Goal: Task Accomplishment & Management: Complete application form

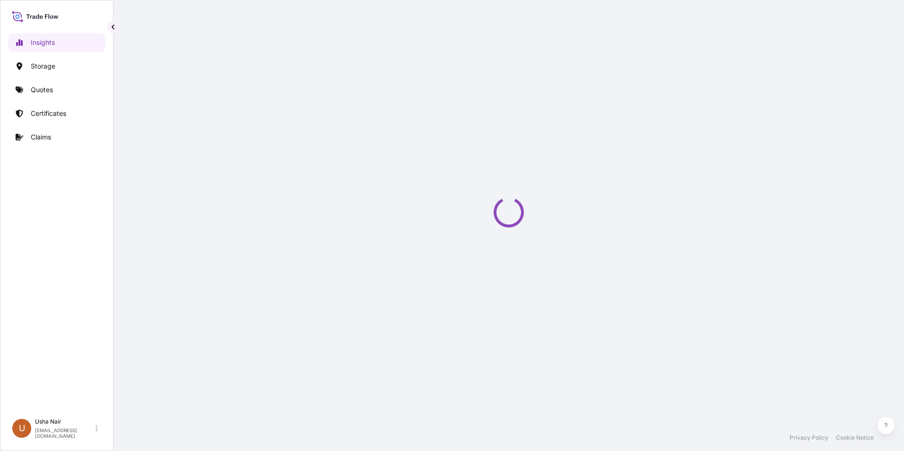
select select "2025"
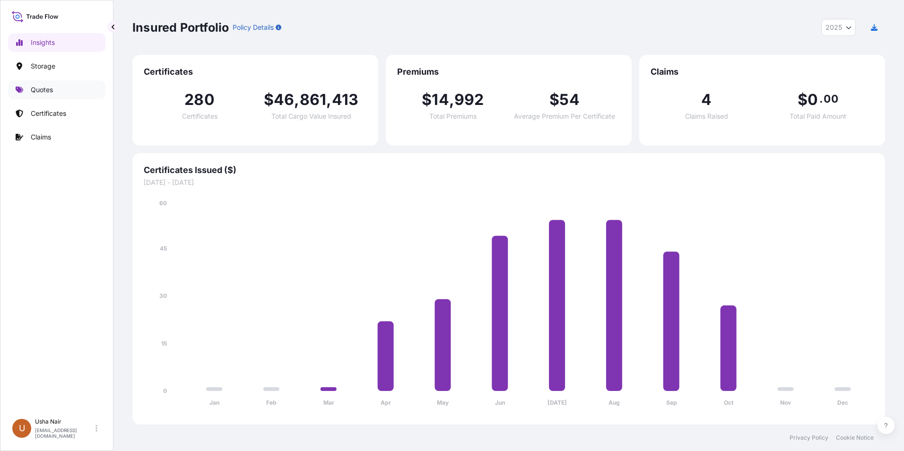
click at [47, 88] on p "Quotes" at bounding box center [42, 89] width 22 height 9
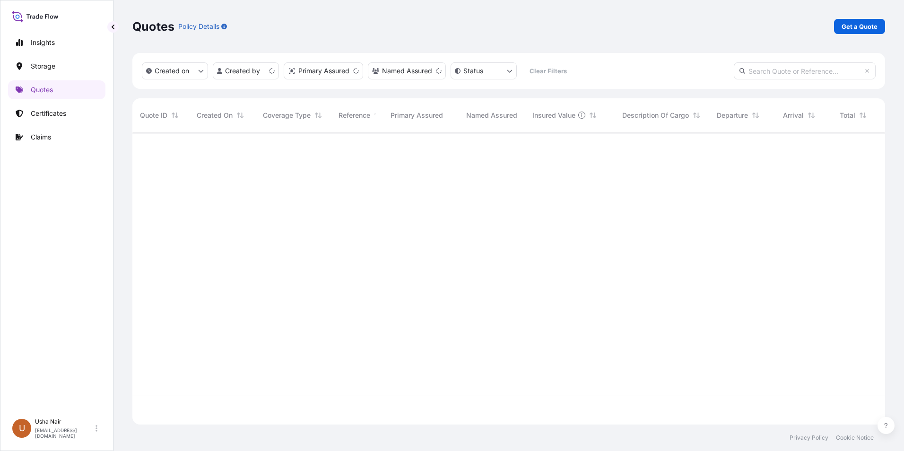
scroll to position [290, 746]
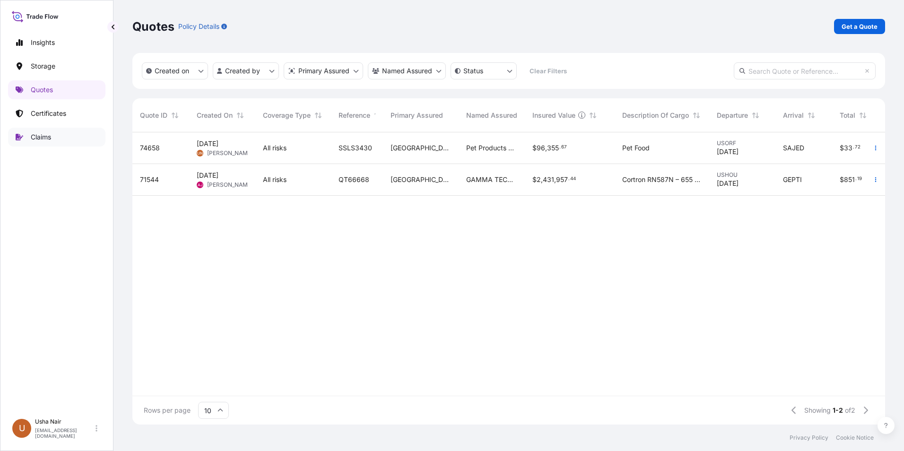
click at [29, 138] on link "Claims" at bounding box center [56, 137] width 97 height 19
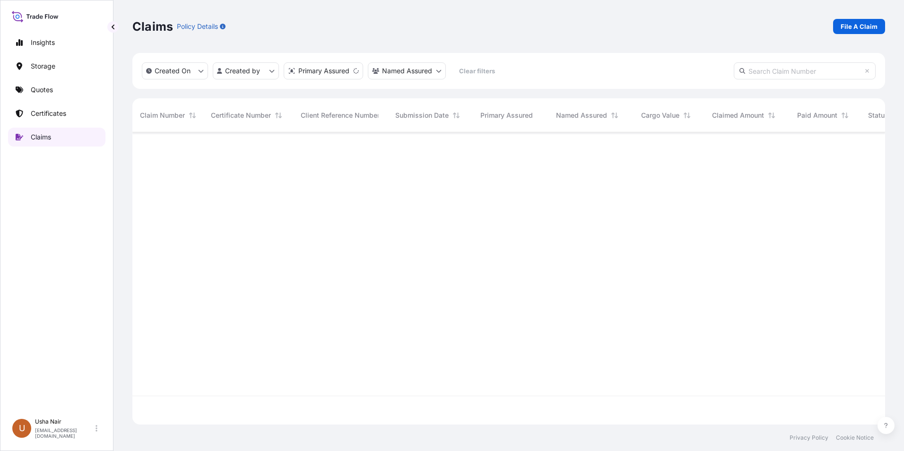
scroll to position [290, 746]
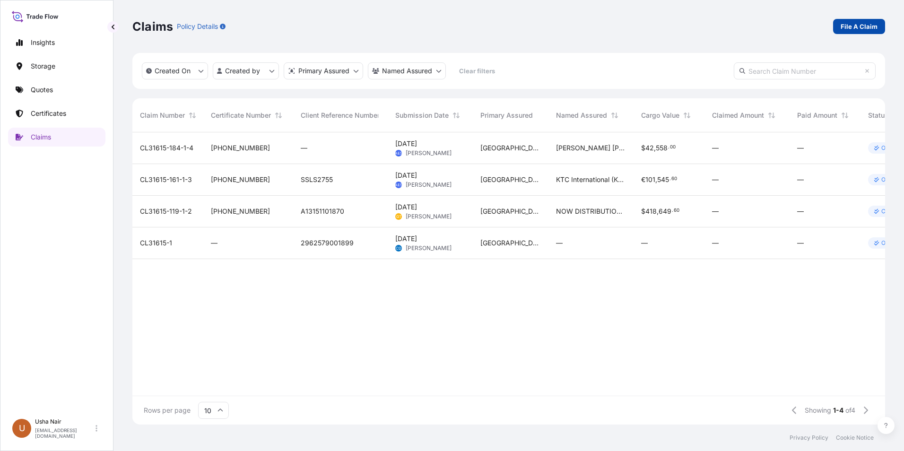
click at [860, 28] on p "File A Claim" at bounding box center [859, 26] width 37 height 9
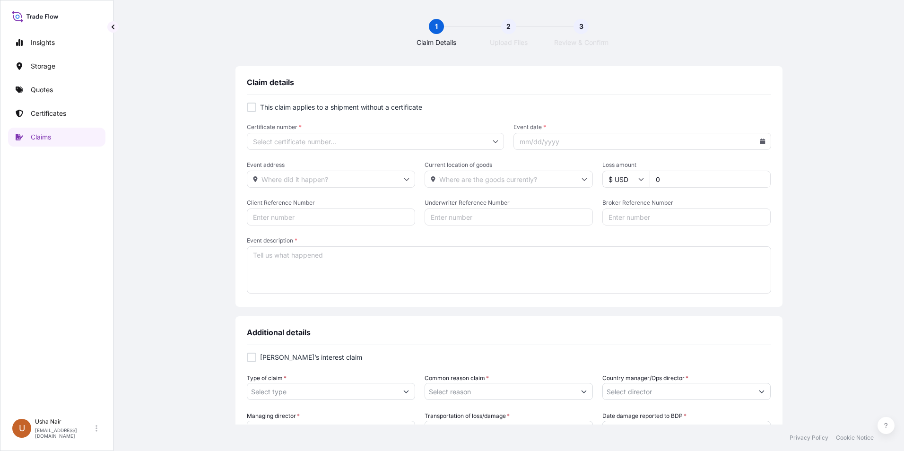
click at [252, 108] on div at bounding box center [251, 107] width 9 height 9
checkbox input "false"
click at [325, 136] on input "Certificate number *" at bounding box center [376, 141] width 258 height 17
type input "[PHONE_NUMBER]"
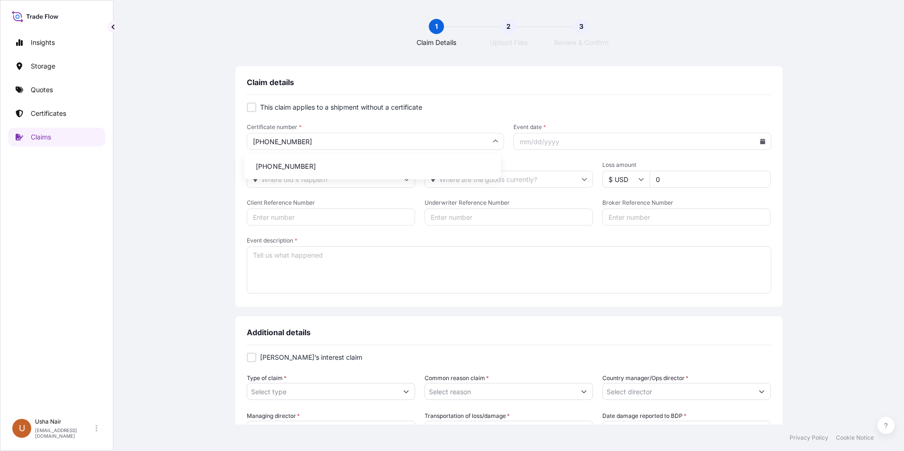
click at [278, 165] on li "[PHONE_NUMBER]" at bounding box center [372, 166] width 249 height 18
click at [540, 143] on input "Event date *" at bounding box center [643, 141] width 258 height 17
click at [760, 140] on icon at bounding box center [763, 142] width 6 height 6
click at [719, 170] on button at bounding box center [721, 168] width 15 height 15
click at [621, 243] on button "15" at bounding box center [617, 243] width 15 height 15
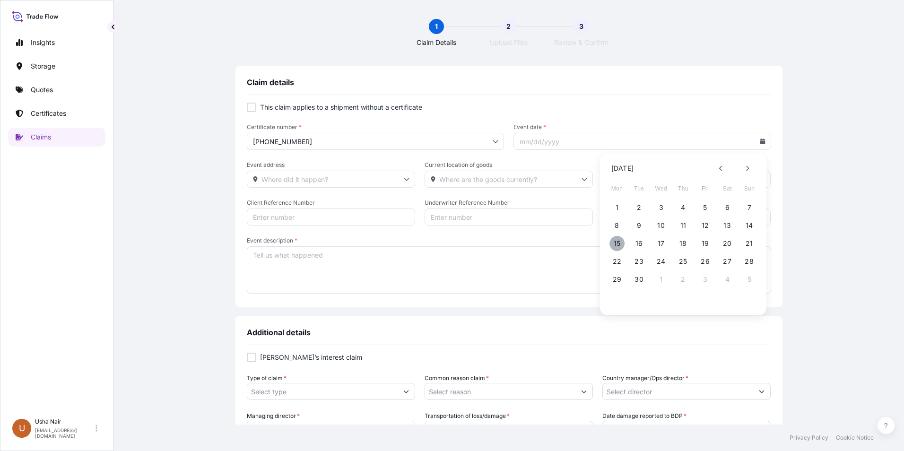
type input "[DATE]"
click at [267, 179] on input "Event address" at bounding box center [331, 179] width 168 height 17
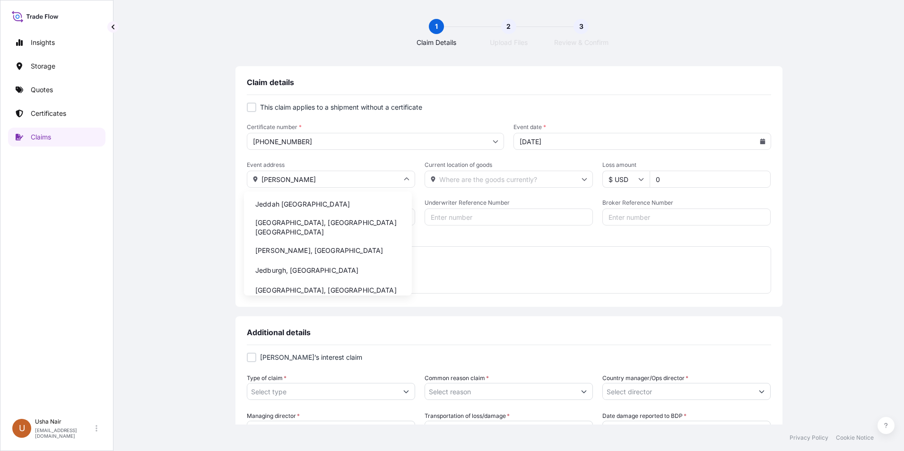
click at [306, 205] on li "Jeddah [GEOGRAPHIC_DATA]" at bounding box center [328, 204] width 160 height 18
type input "Jeddah [GEOGRAPHIC_DATA]"
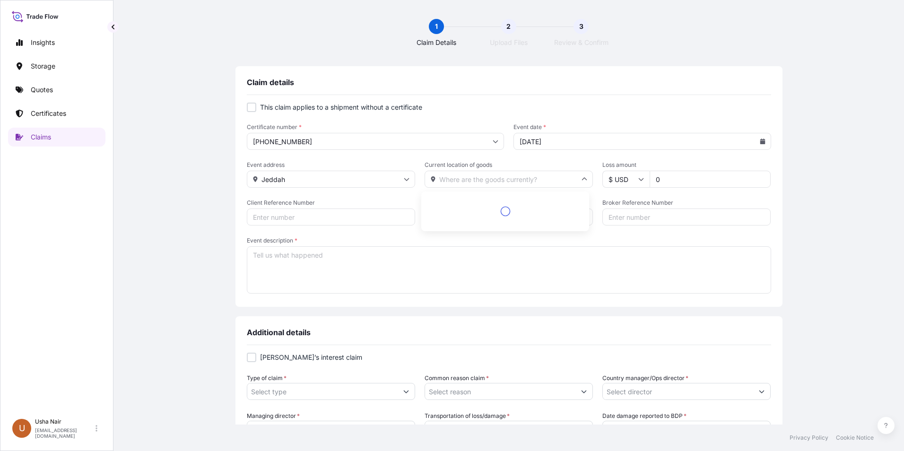
click at [482, 179] on input "Current location of goods" at bounding box center [509, 179] width 168 height 17
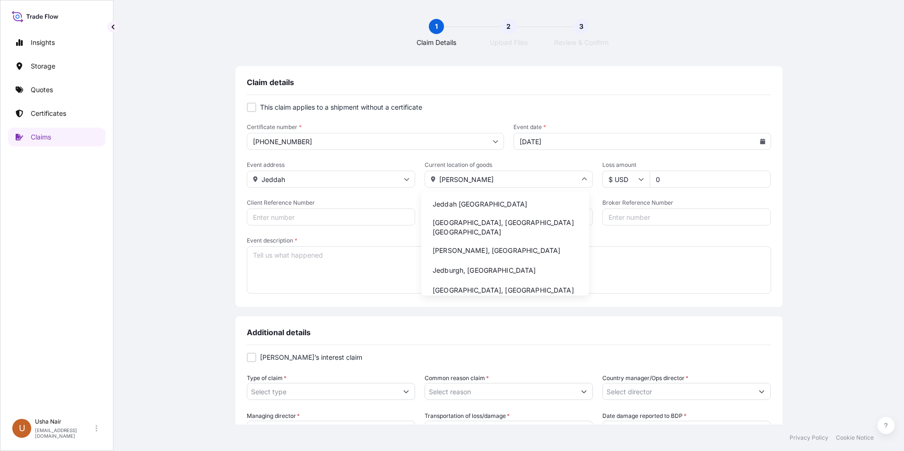
click at [473, 203] on li "Jeddah [GEOGRAPHIC_DATA]" at bounding box center [505, 204] width 160 height 18
type input "Jeddah [GEOGRAPHIC_DATA]"
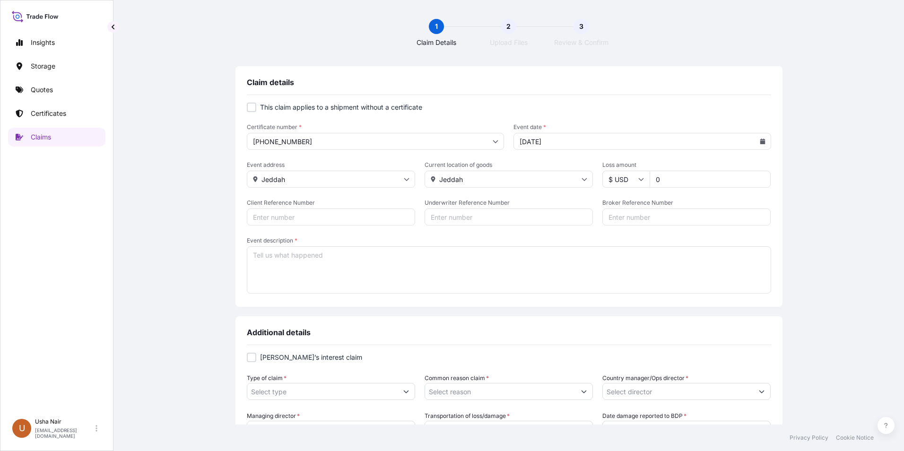
click at [685, 180] on input "0" at bounding box center [710, 179] width 121 height 17
type input "26317"
click at [288, 218] on input "Client Reference Number" at bounding box center [331, 217] width 168 height 17
click at [279, 273] on textarea "Event description *" at bounding box center [509, 269] width 524 height 47
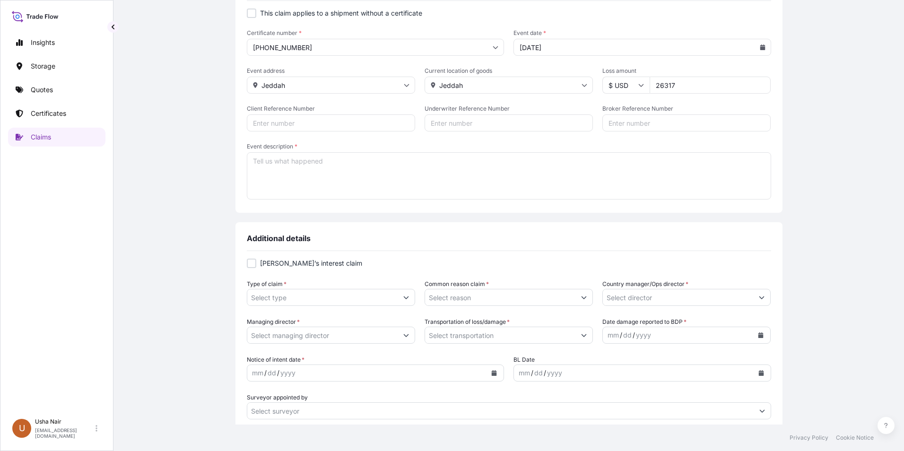
scroll to position [95, 0]
type textarea "Damage"
click at [250, 263] on div at bounding box center [251, 262] width 9 height 9
checkbox input "true"
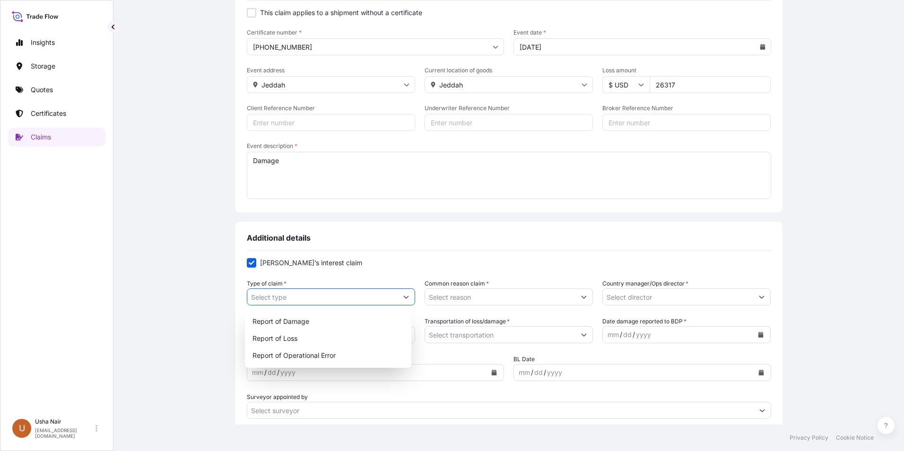
click at [402, 301] on button "Show suggestions" at bounding box center [406, 296] width 17 height 17
click at [291, 321] on div "Report of Damage" at bounding box center [328, 321] width 159 height 17
type input "Report of Damage"
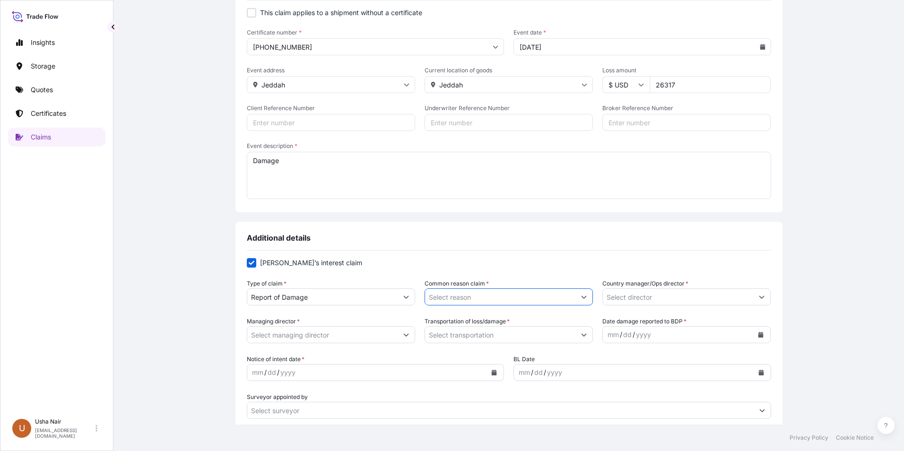
click at [457, 295] on input "Common reason claim *" at bounding box center [500, 296] width 150 height 17
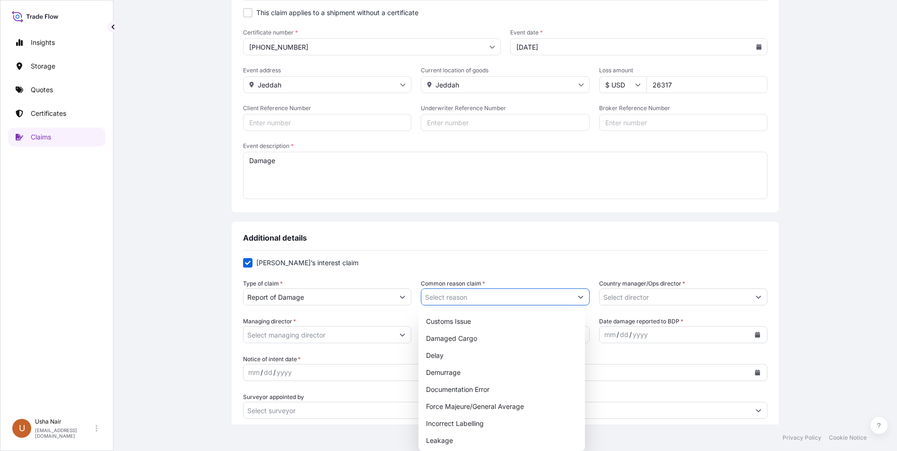
click at [581, 296] on button "Show suggestions" at bounding box center [580, 296] width 17 height 17
click at [442, 340] on div "Damaged Cargo" at bounding box center [501, 338] width 159 height 17
type input "Damaged Cargo"
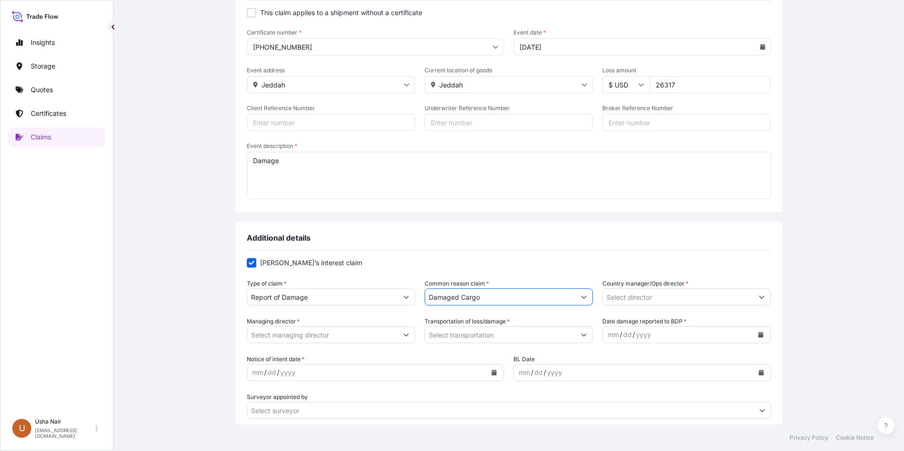
click at [637, 297] on input "Country manager/Ops director *" at bounding box center [678, 296] width 150 height 17
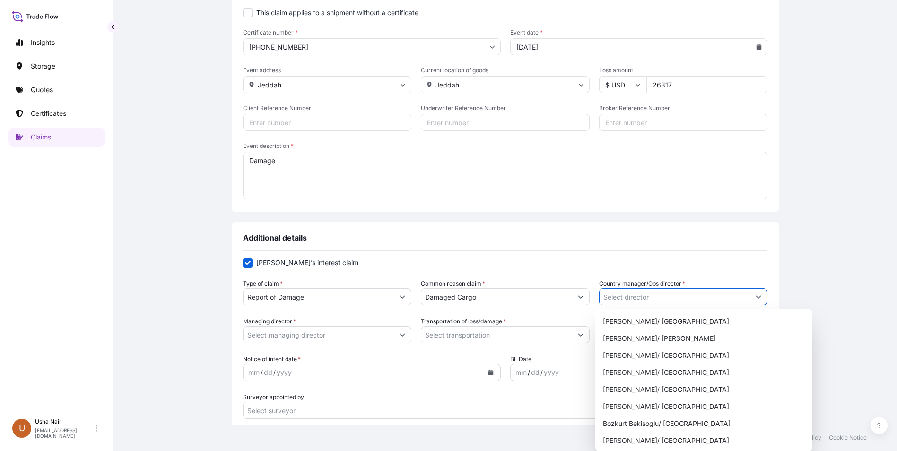
click at [757, 294] on button "Show suggestions" at bounding box center [758, 296] width 17 height 17
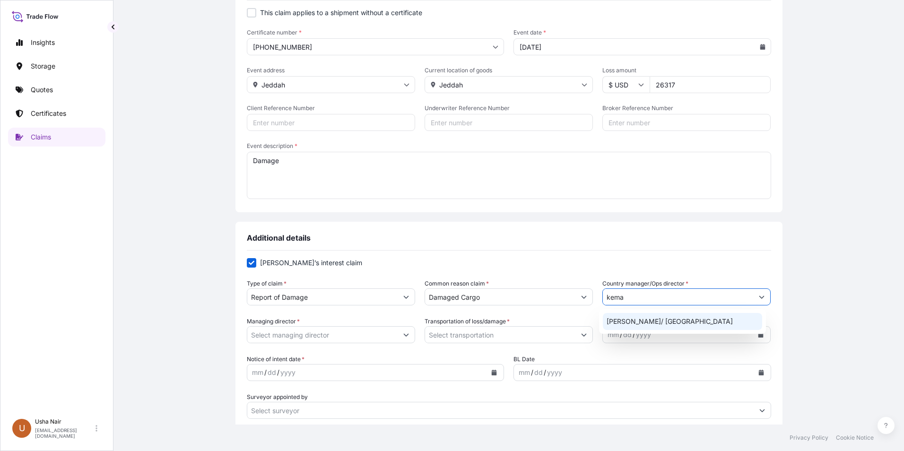
click at [675, 323] on div "[PERSON_NAME]/ [GEOGRAPHIC_DATA]" at bounding box center [682, 321] width 159 height 17
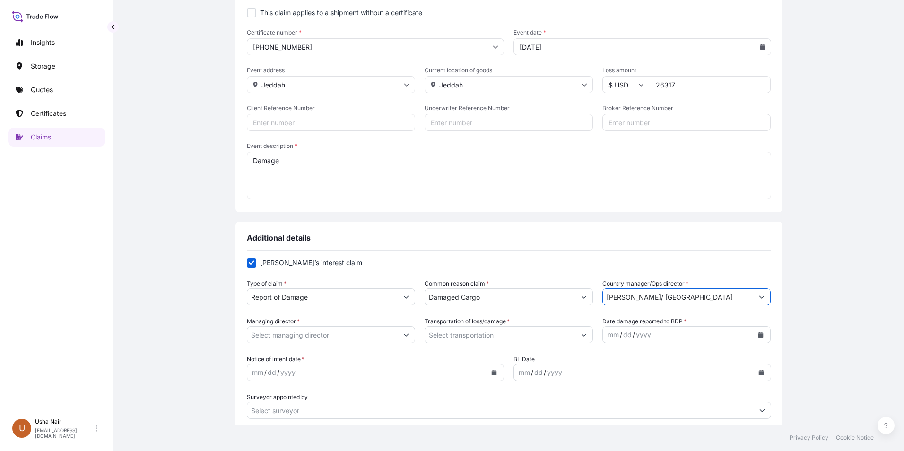
type input "[PERSON_NAME]/ [GEOGRAPHIC_DATA]"
click at [401, 336] on icon "Show suggestions" at bounding box center [403, 335] width 6 height 6
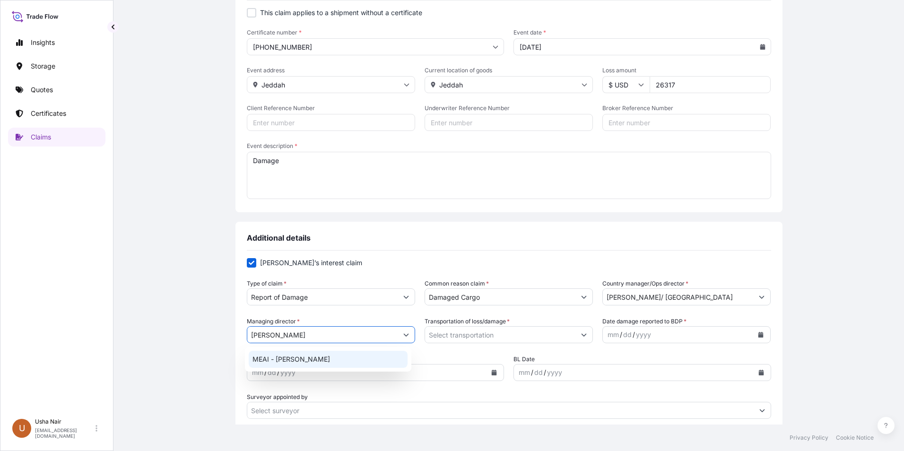
click at [302, 360] on div "MEAI - [PERSON_NAME]" at bounding box center [328, 359] width 159 height 17
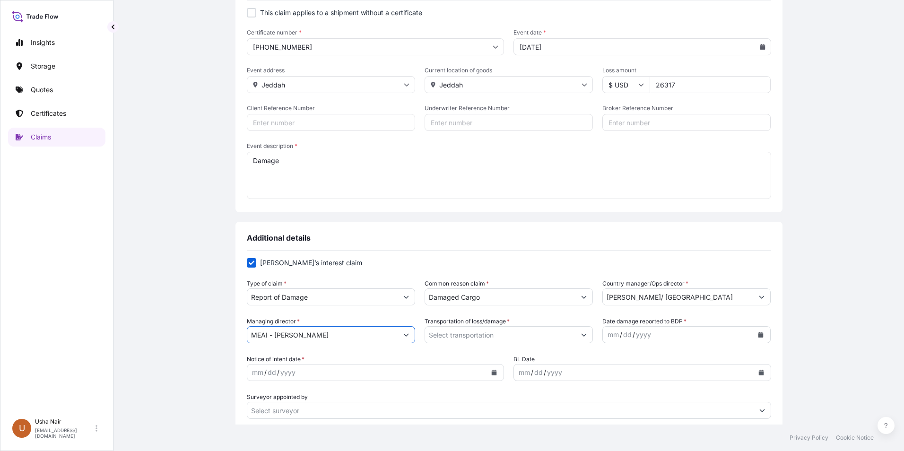
type input "MEAI - [PERSON_NAME]"
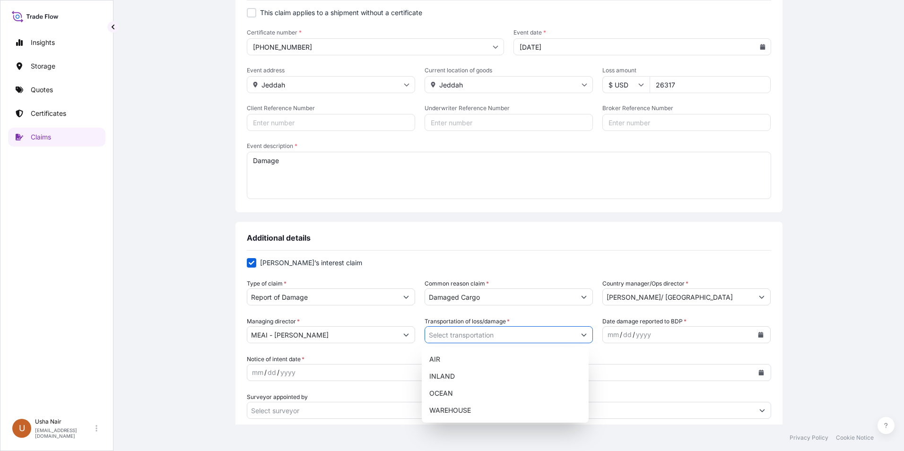
click at [581, 335] on icon "Show suggestions" at bounding box center [584, 335] width 6 height 6
click at [429, 393] on div "OCEAN" at bounding box center [505, 393] width 159 height 17
type input "OCEAN"
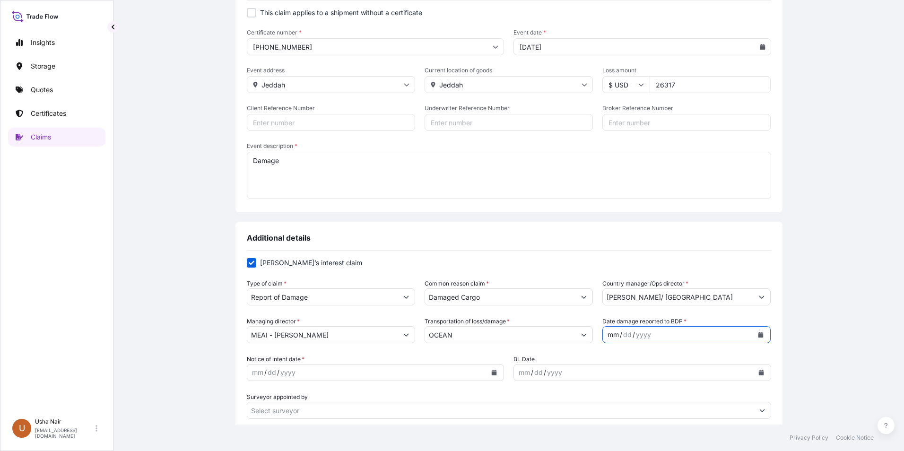
click at [653, 331] on div "mm / dd / yyyy" at bounding box center [678, 334] width 150 height 17
click at [759, 335] on icon "Calendar" at bounding box center [761, 335] width 5 height 6
click at [620, 199] on icon "Previous" at bounding box center [619, 200] width 6 height 6
click at [629, 271] on div "15" at bounding box center [633, 270] width 17 height 17
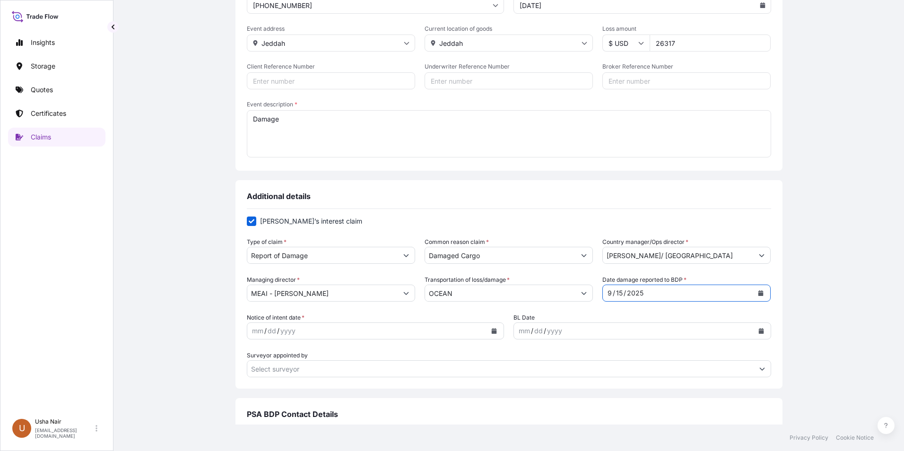
scroll to position [189, 0]
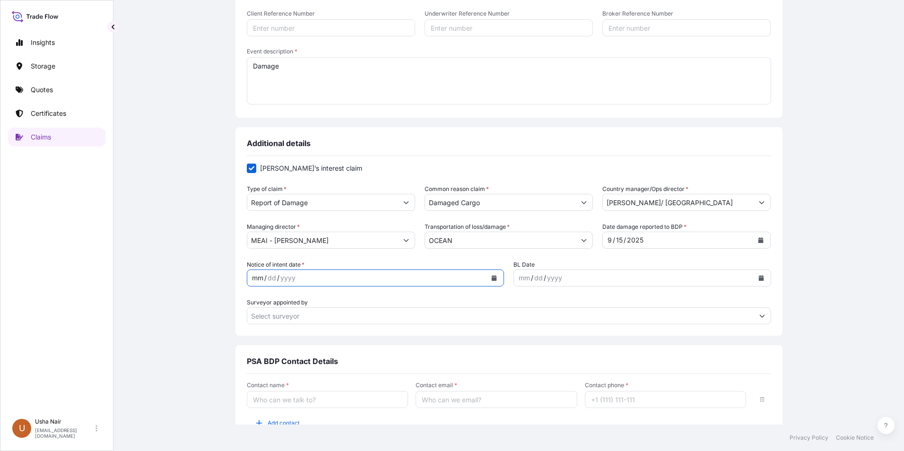
click at [316, 278] on div "mm / dd / yyyy" at bounding box center [367, 278] width 240 height 17
click at [494, 276] on button "Calendar" at bounding box center [494, 278] width 15 height 15
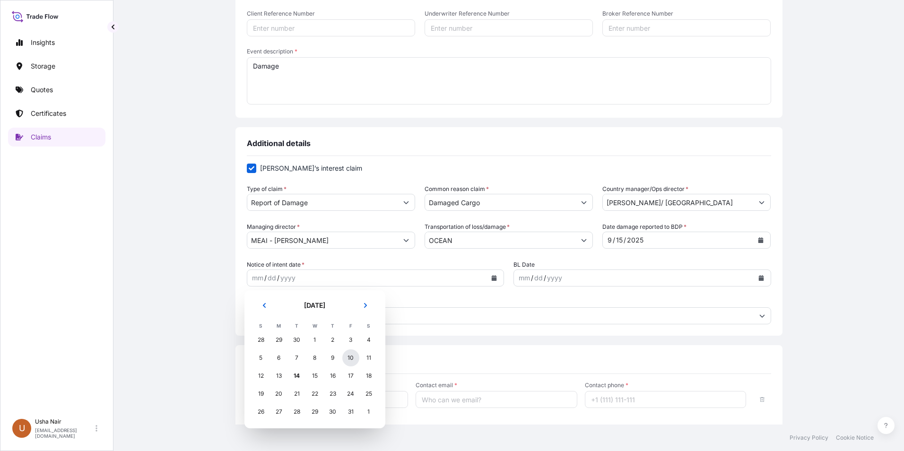
click at [351, 359] on div "10" at bounding box center [350, 357] width 17 height 17
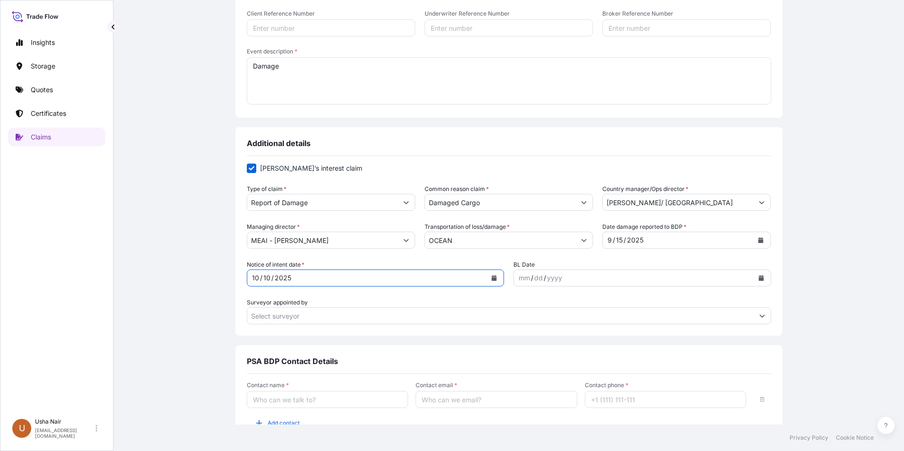
click at [494, 278] on button "Calendar" at bounding box center [494, 278] width 15 height 15
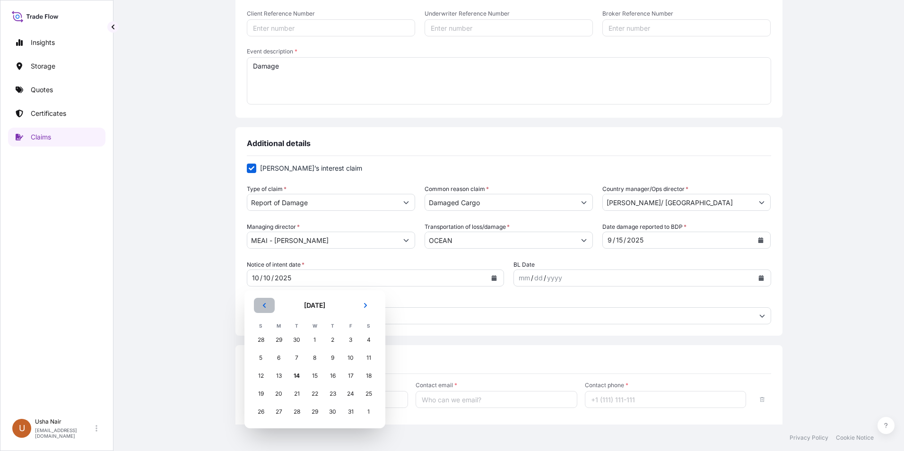
click at [258, 302] on button "Previous" at bounding box center [264, 305] width 21 height 15
click at [315, 359] on div "10" at bounding box center [314, 357] width 17 height 17
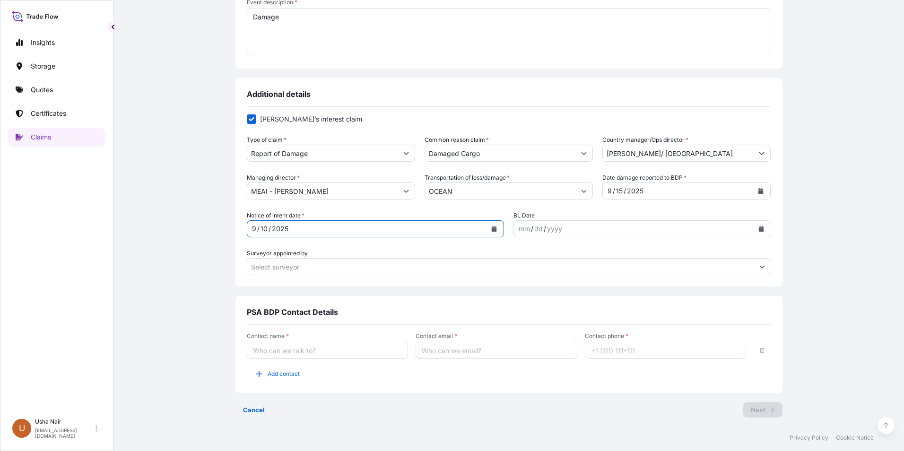
scroll to position [239, 0]
click at [297, 344] on input "Contact name *" at bounding box center [328, 349] width 162 height 17
type input "a"
type input "USHA [PERSON_NAME]"
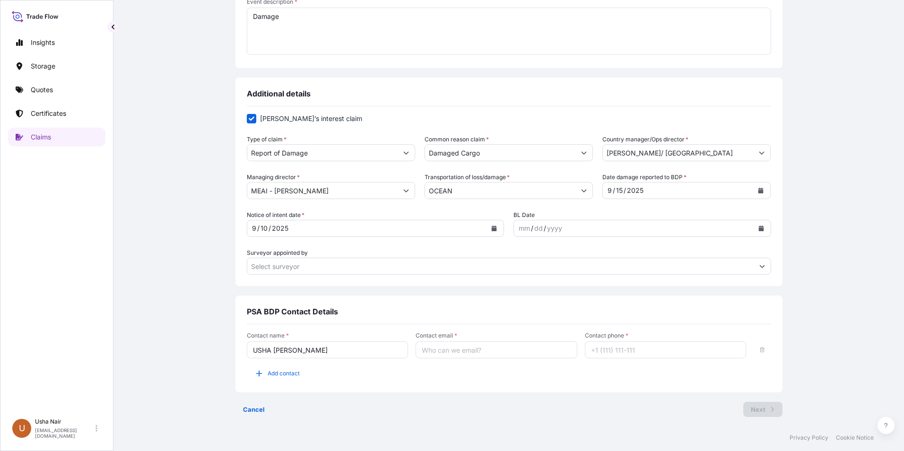
type input "[EMAIL_ADDRESS][DOMAIN_NAME]"
type input "[PHONE_NUMBER]"
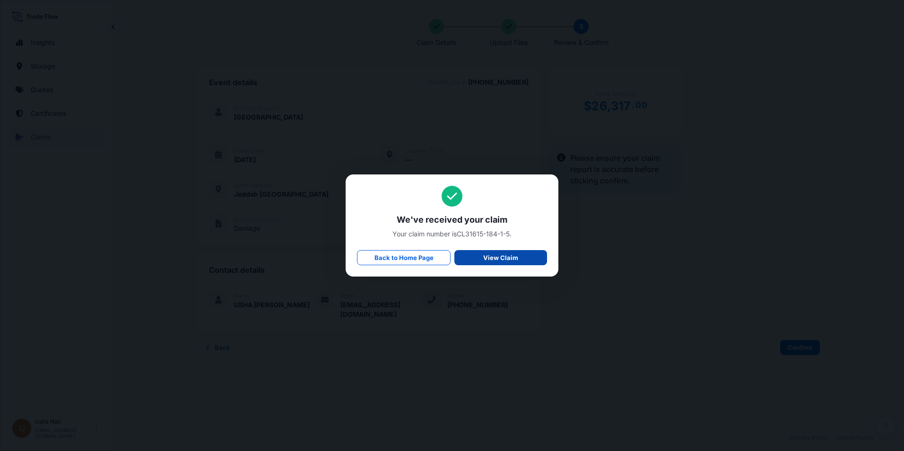
click at [503, 257] on p "View Claim" at bounding box center [500, 257] width 35 height 9
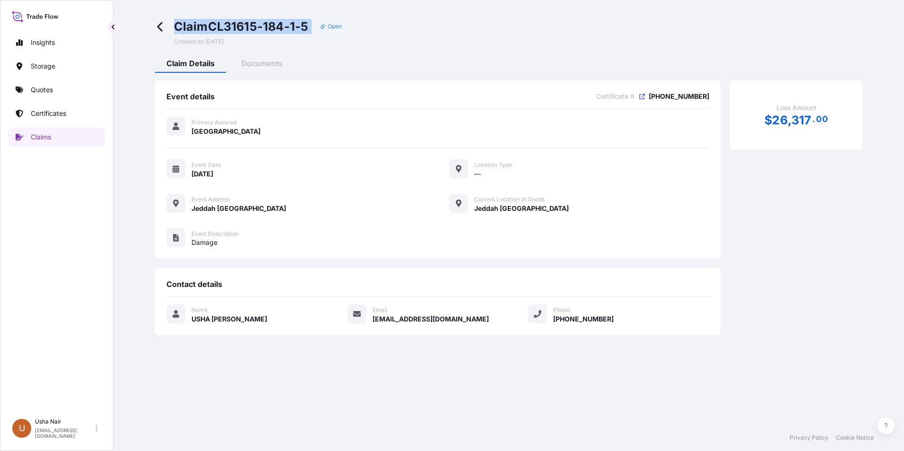
drag, startPoint x: 172, startPoint y: 25, endPoint x: 314, endPoint y: 29, distance: 141.9
click at [314, 29] on div "Claim CL31615-184-1-5 Open Created on [DATE]" at bounding box center [251, 32] width 192 height 26
copy div "Claim CL31615-184-1-5"
